Goal: Check status: Check status

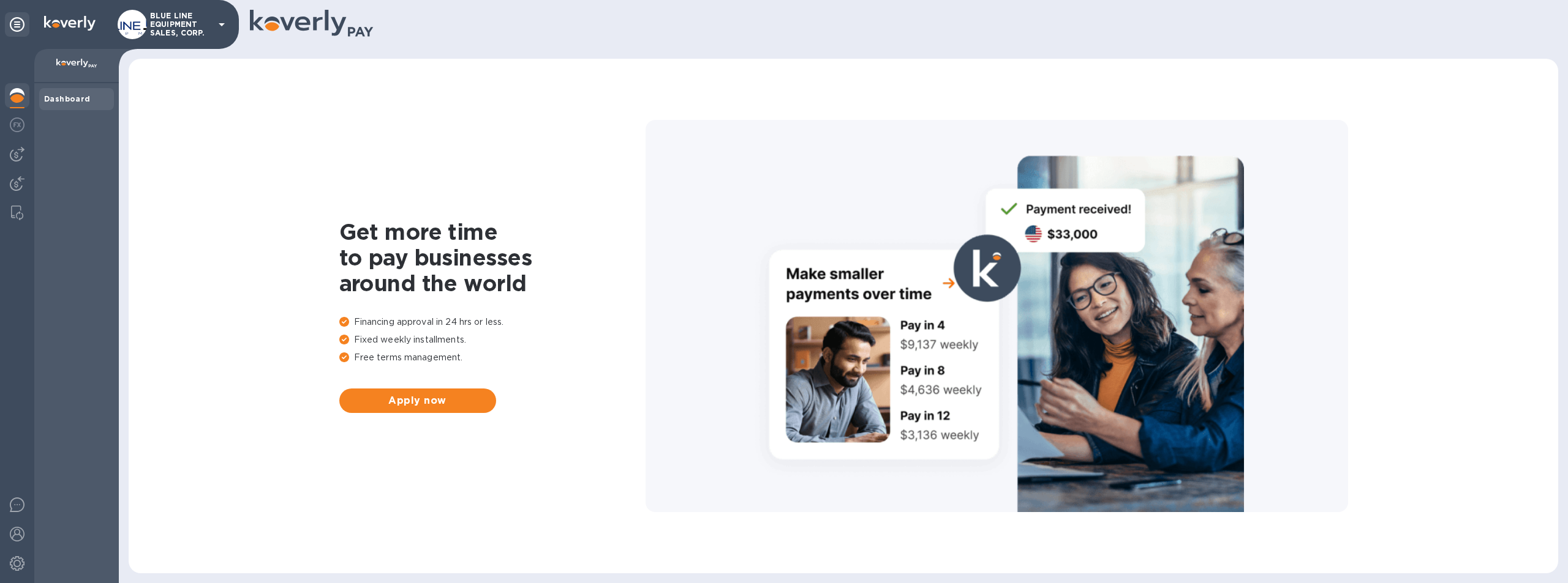
click at [173, 15] on p "BLUE LINE EQUIPMENT SALES, CORP." at bounding box center [180, 25] width 61 height 25
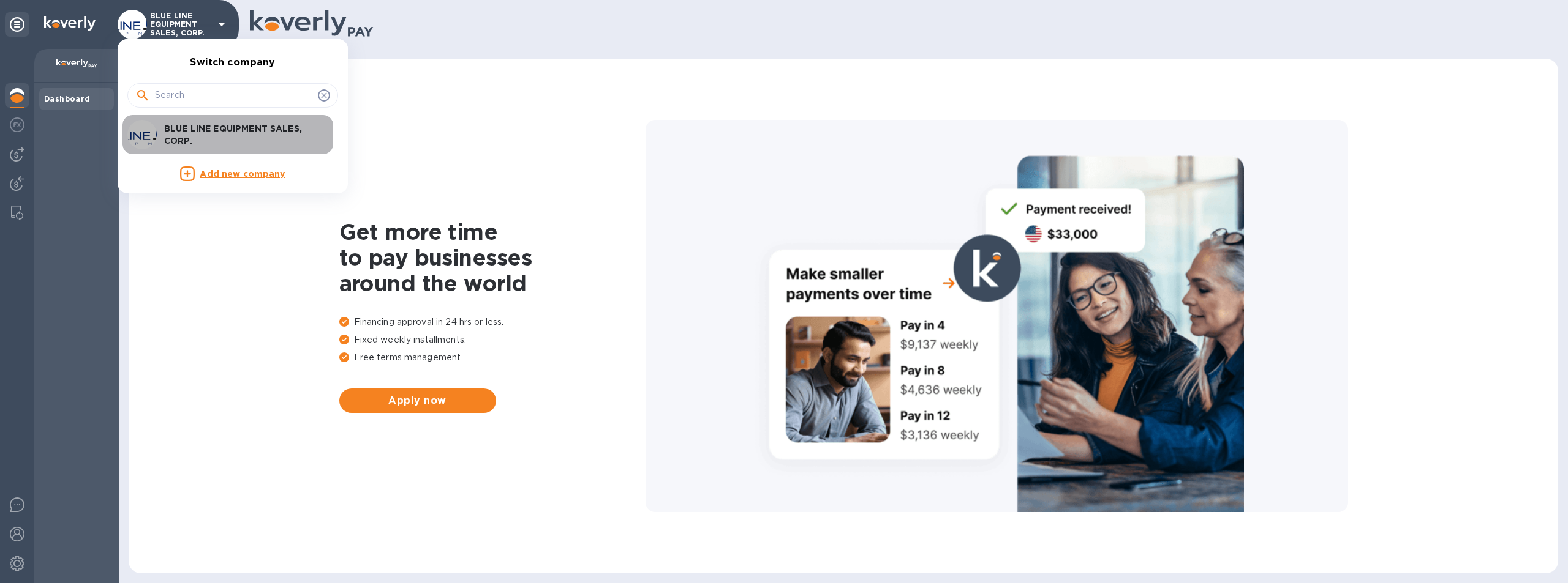
click at [192, 132] on p "BLUE LINE EQUIPMENT SALES, CORP." at bounding box center [241, 135] width 155 height 25
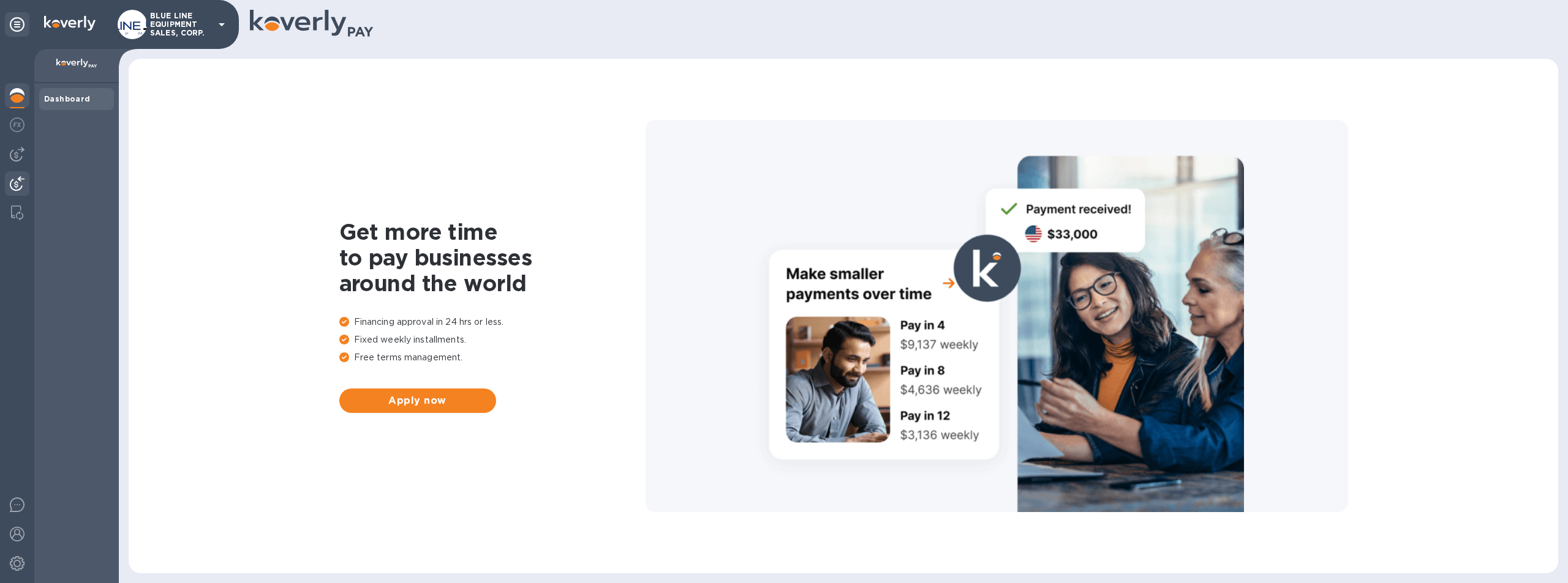
click at [15, 184] on img at bounding box center [17, 184] width 15 height 15
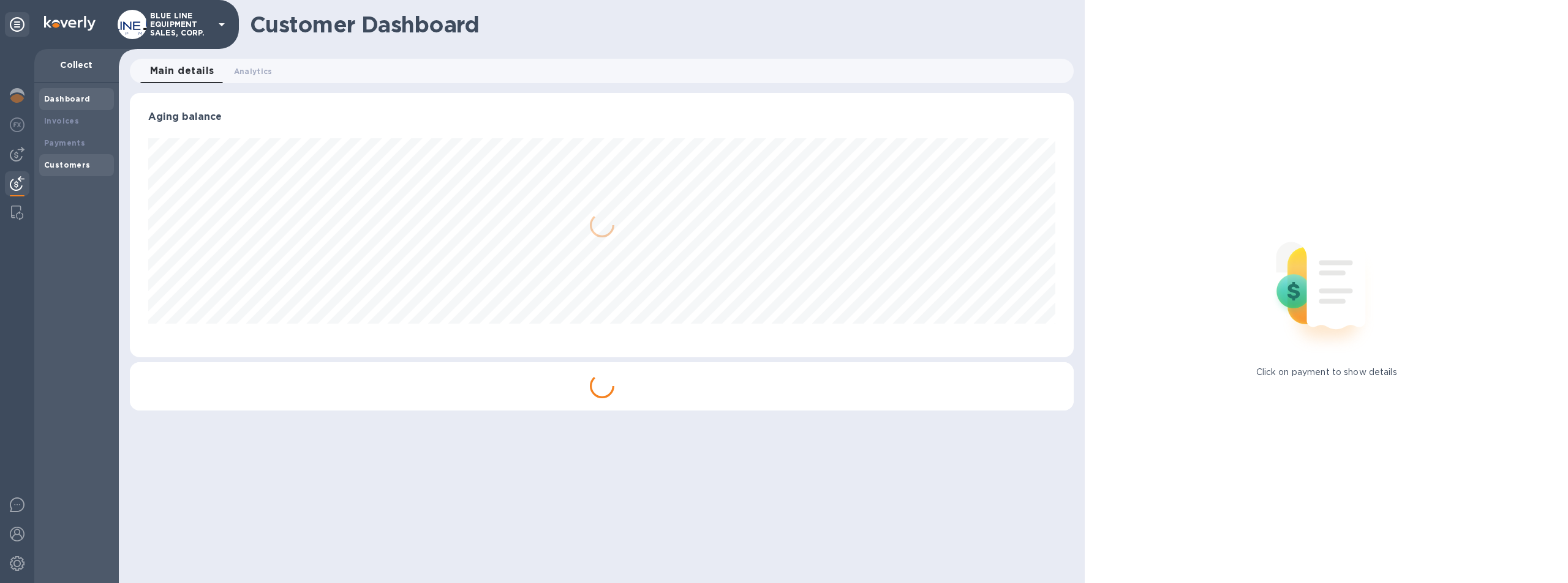
scroll to position [265, 945]
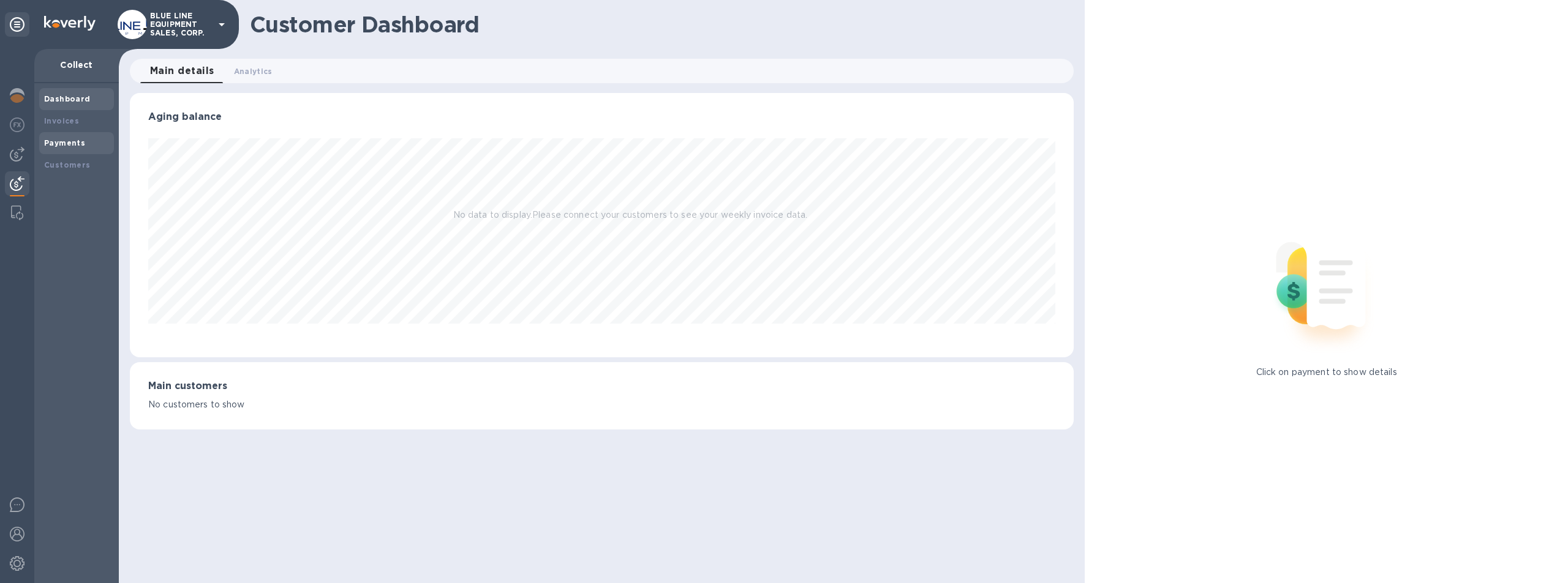
click at [68, 141] on b "Payments" at bounding box center [64, 143] width 41 height 9
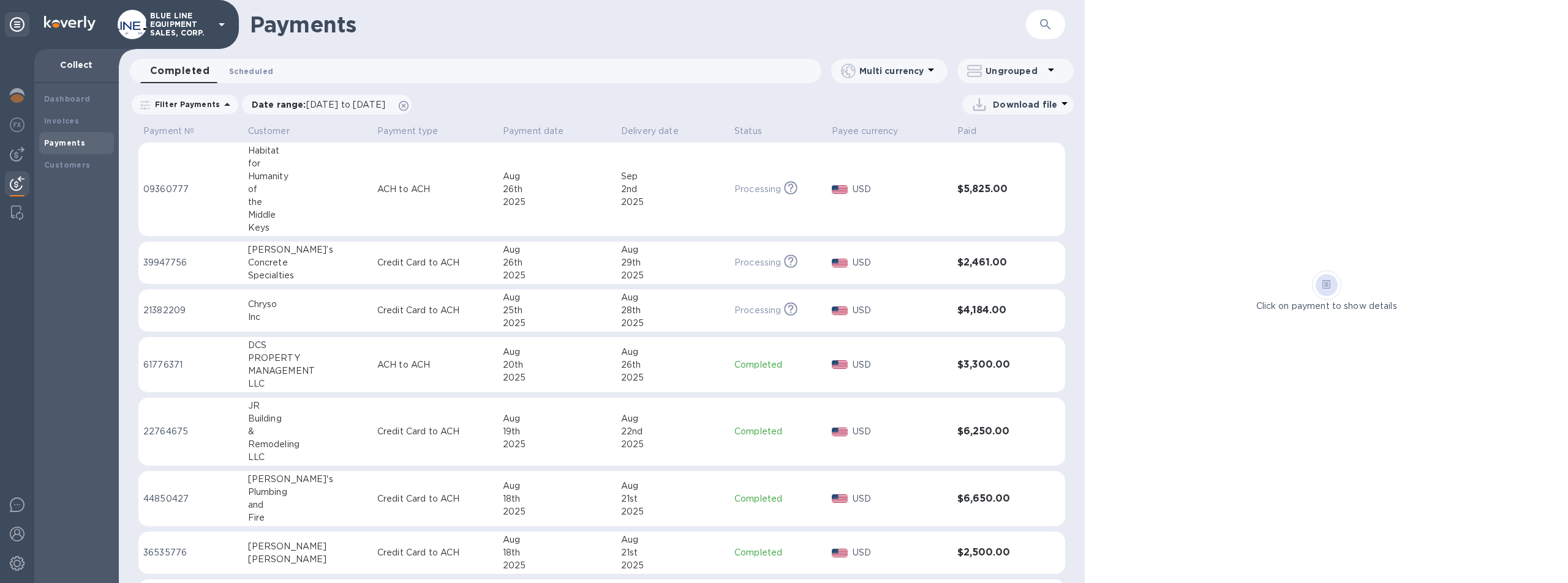
click at [258, 66] on span "Scheduled 0" at bounding box center [251, 71] width 44 height 13
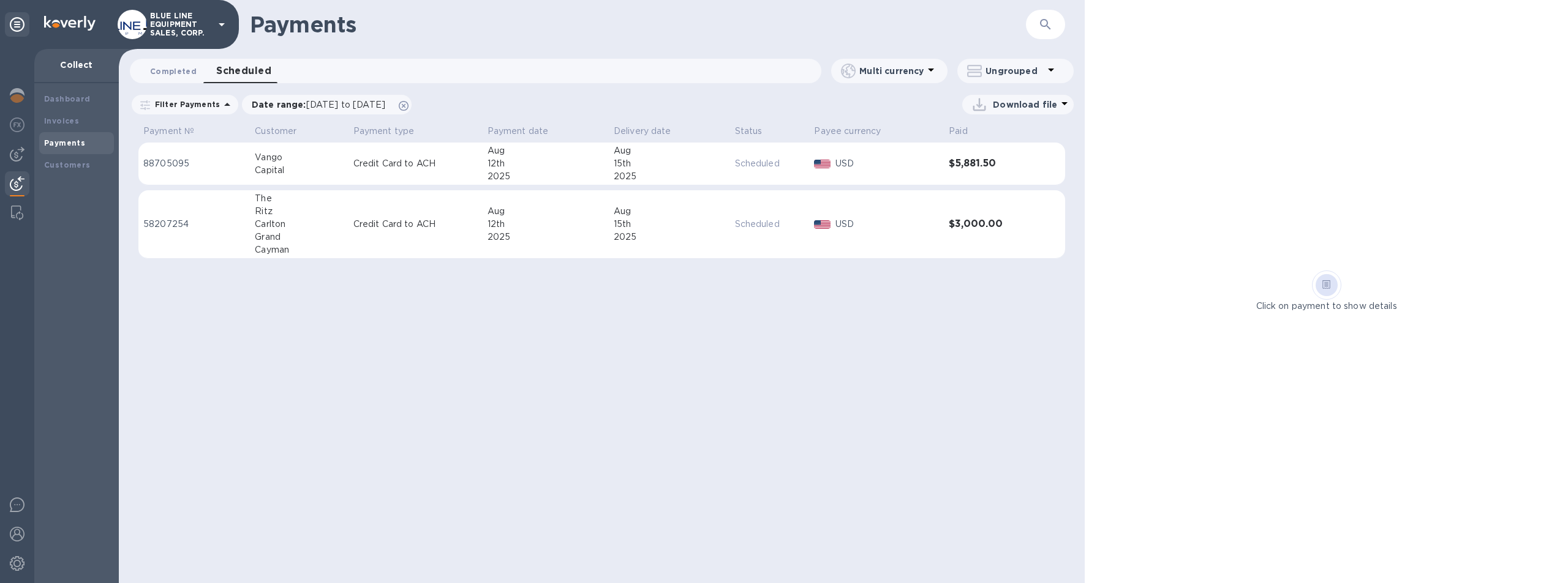
click at [164, 69] on span "Completed 0" at bounding box center [173, 71] width 46 height 13
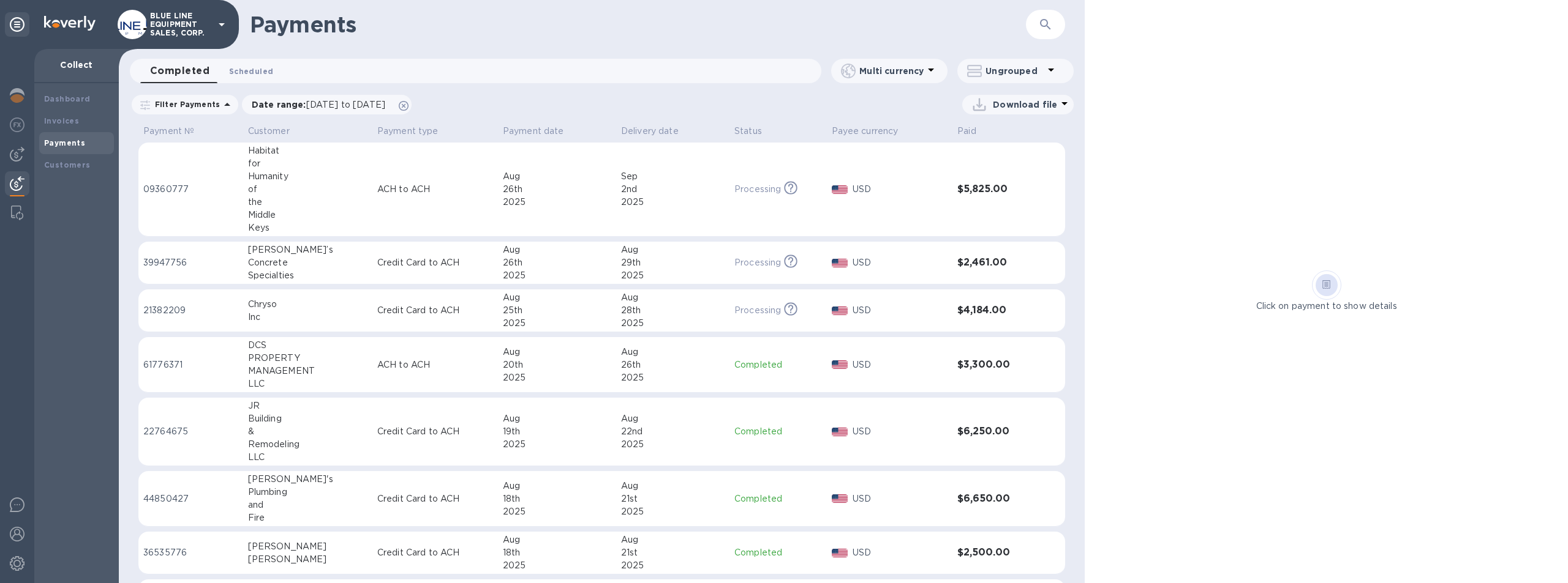
click at [237, 65] on span "Scheduled 0" at bounding box center [251, 71] width 44 height 13
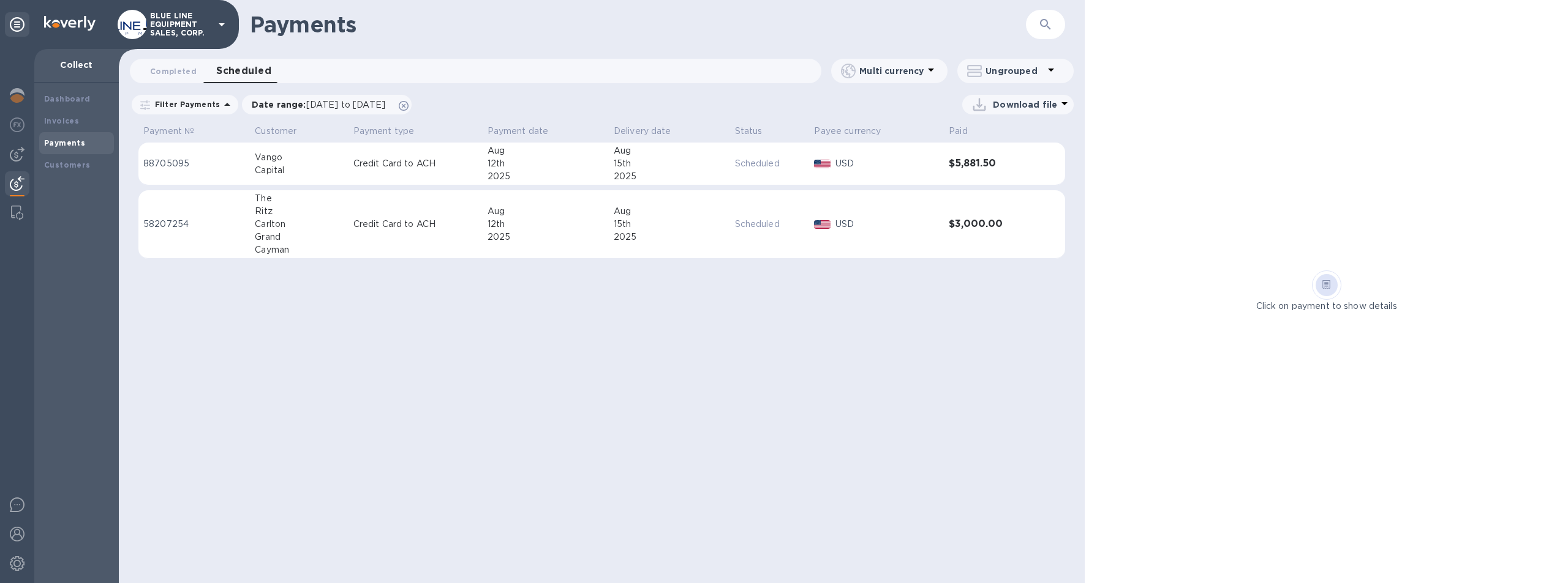
click at [952, 223] on h3 "$3,000.00" at bounding box center [989, 224] width 83 height 12
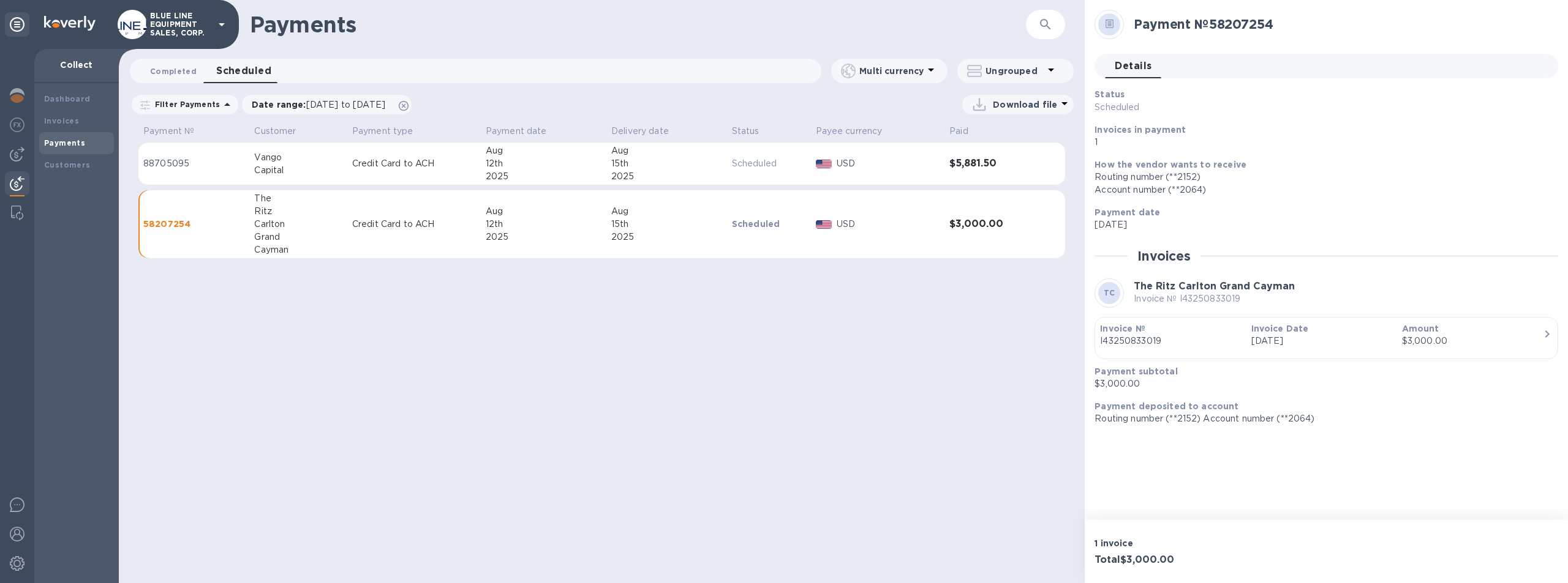
click at [164, 70] on span "Completed 0" at bounding box center [173, 71] width 46 height 13
